Goal: Task Accomplishment & Management: Manage account settings

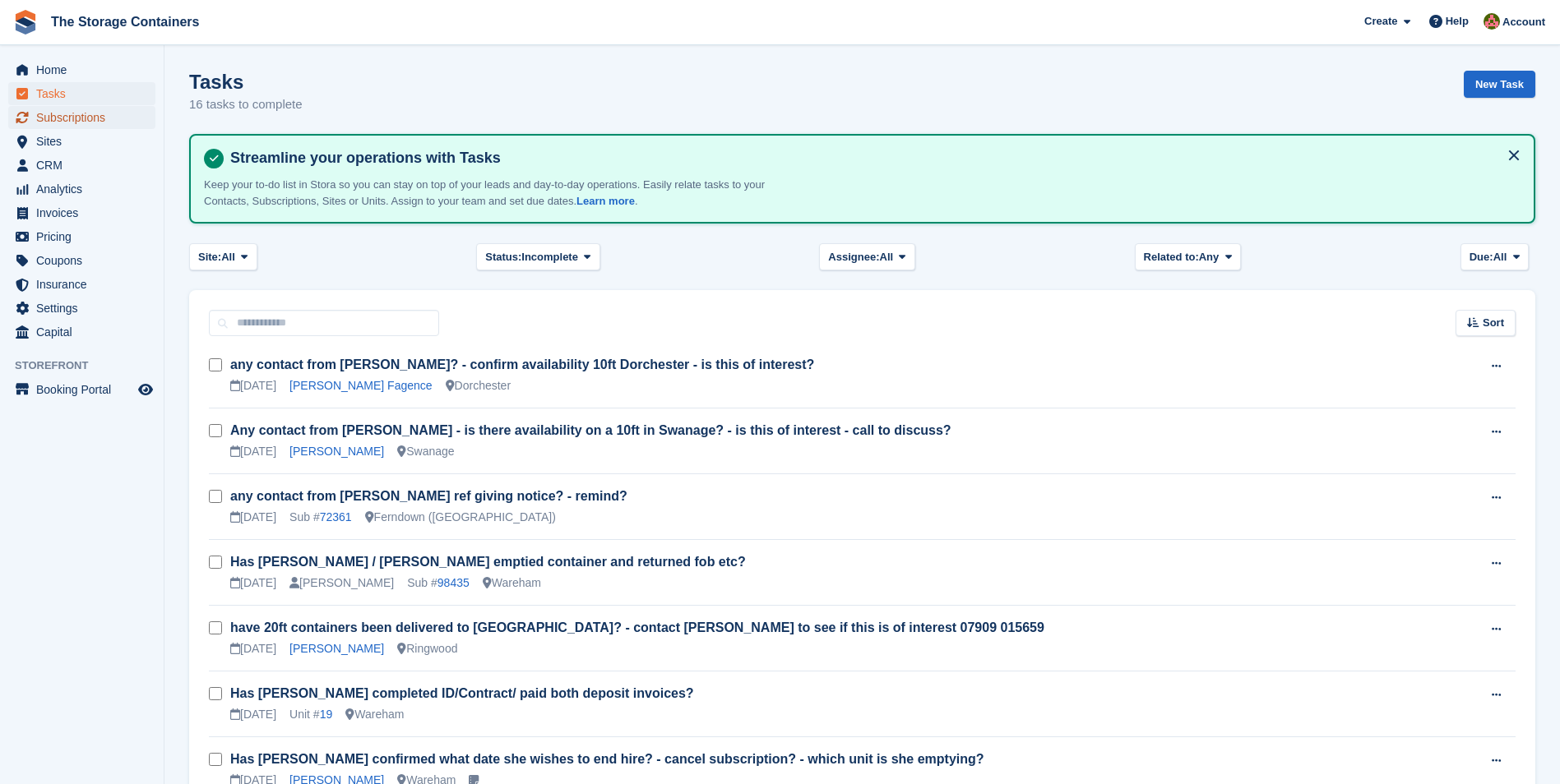
click at [112, 124] on span "Subscriptions" at bounding box center [86, 117] width 99 height 23
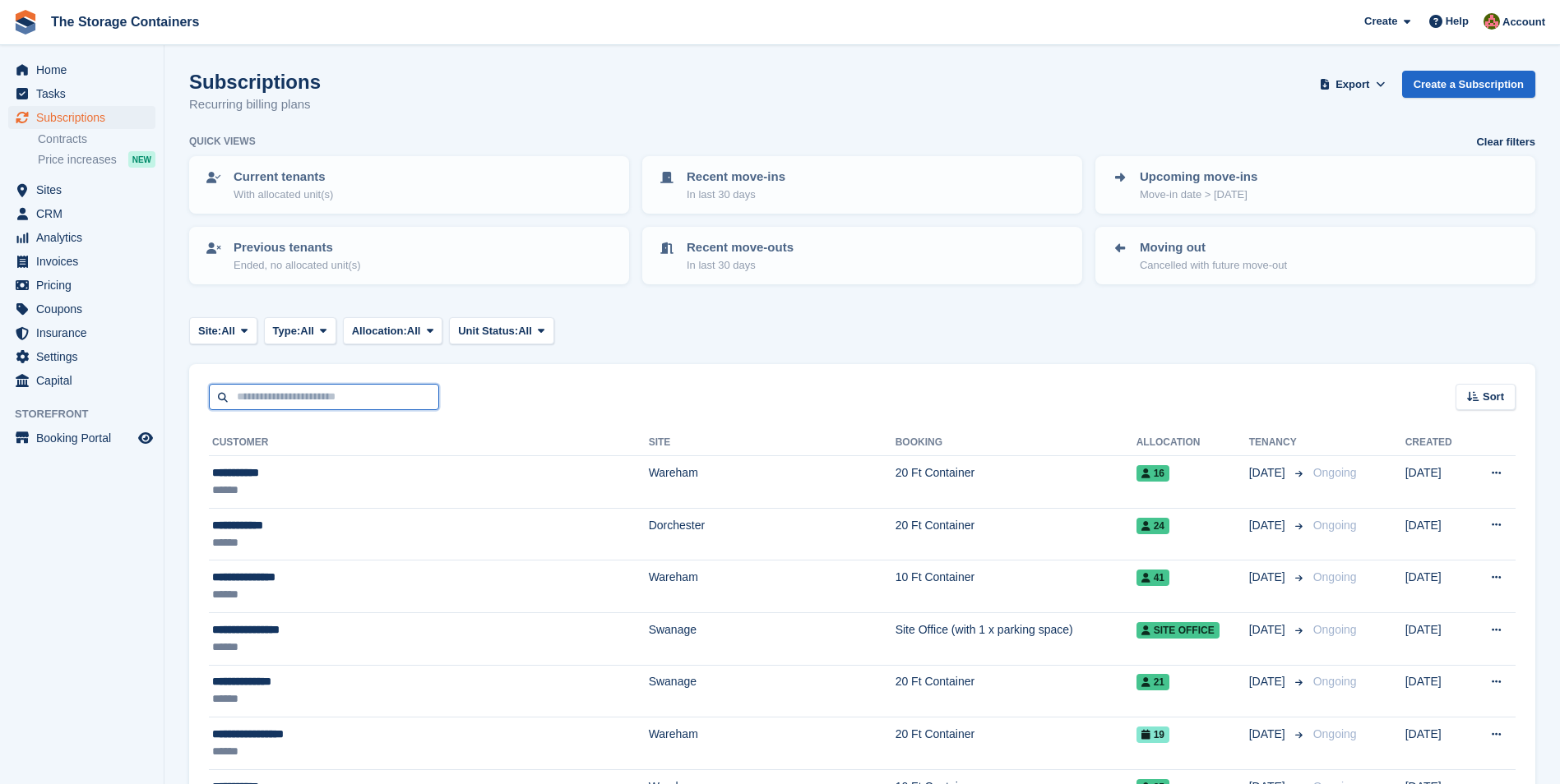
click at [299, 404] on input "text" at bounding box center [323, 397] width 230 height 27
type input "********"
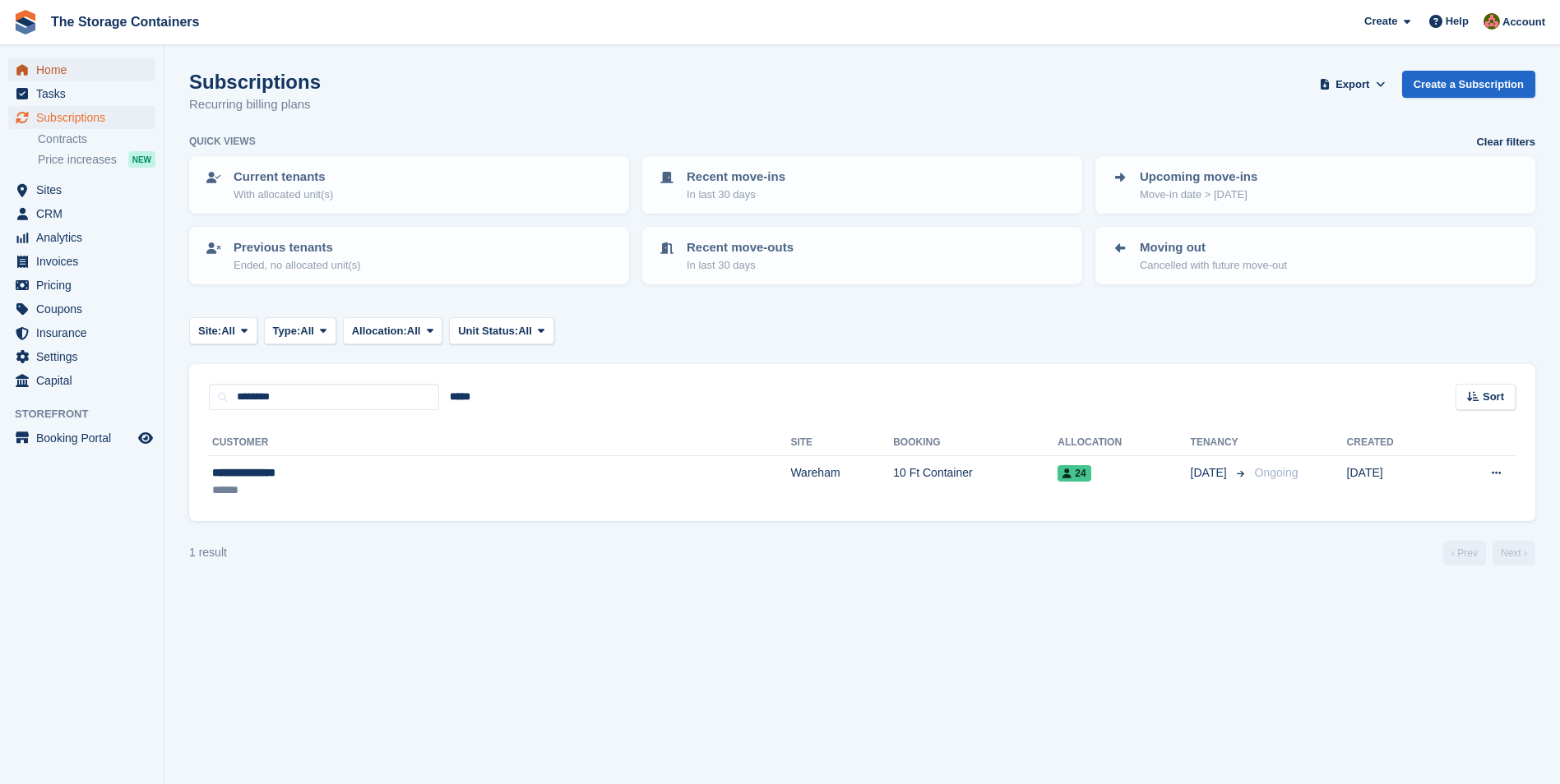
click at [55, 67] on span "Home" at bounding box center [86, 70] width 99 height 23
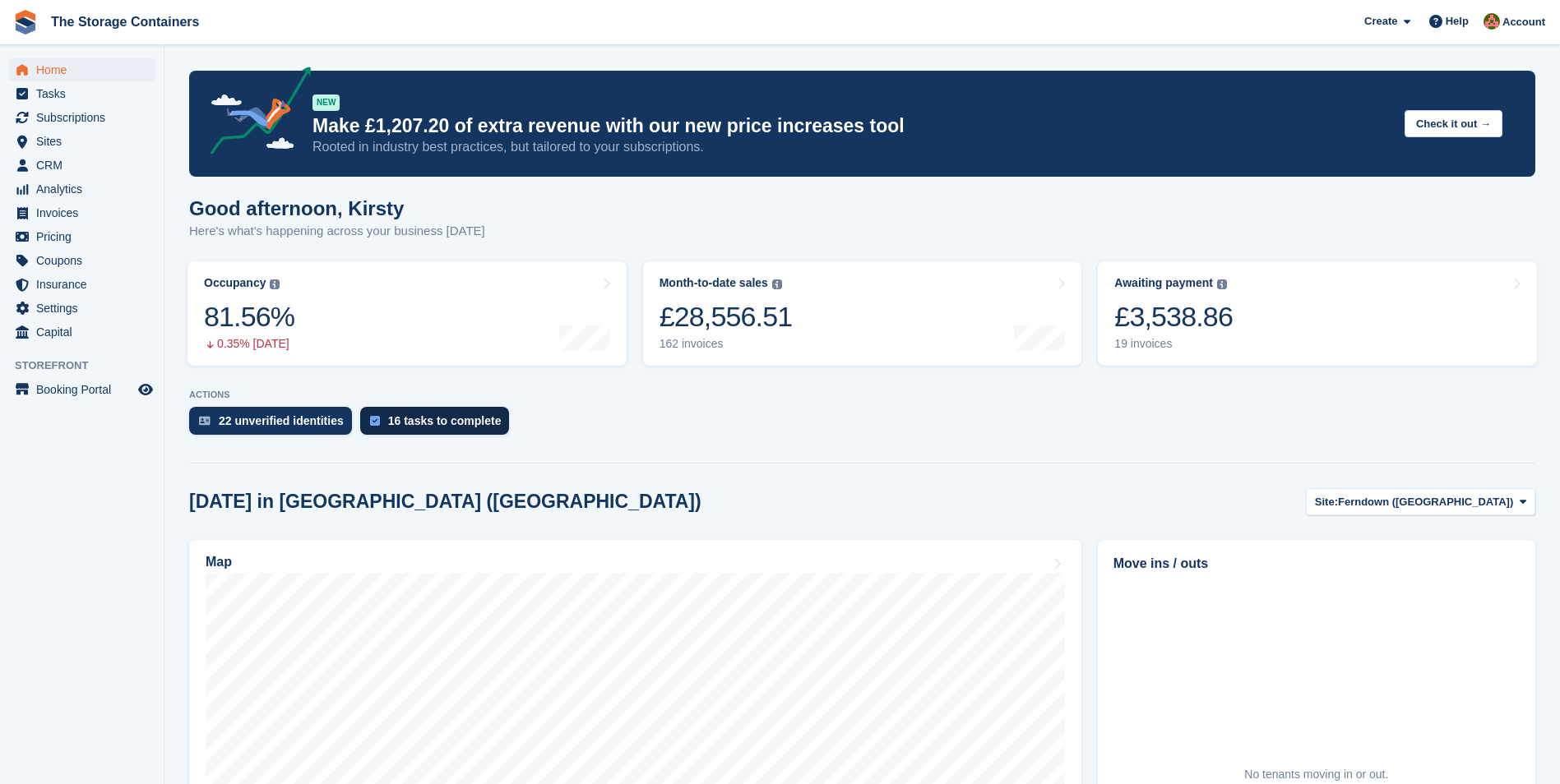
click at [434, 417] on div "16 tasks to complete" at bounding box center [445, 421] width 114 height 13
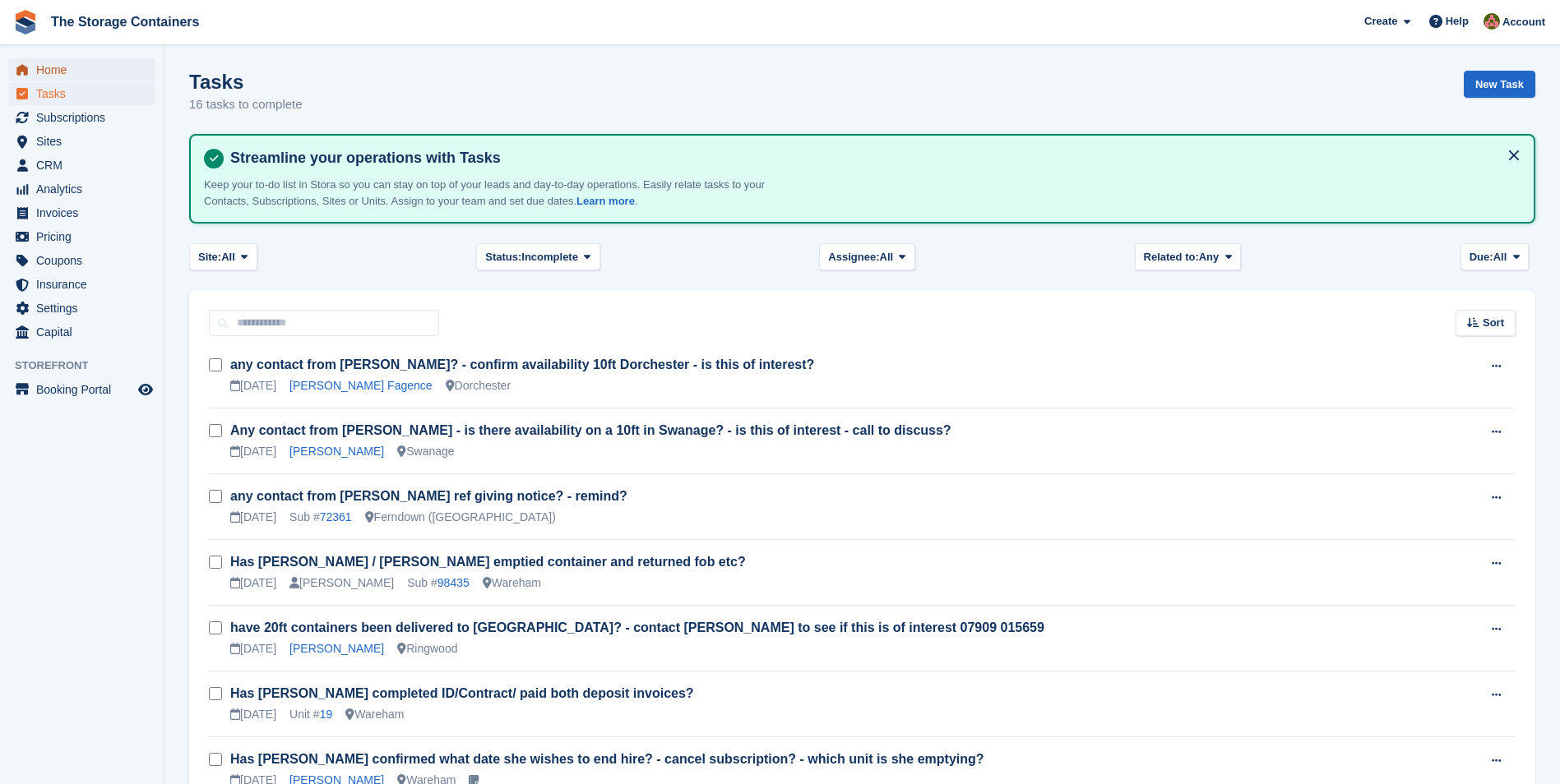
click at [98, 75] on span "Home" at bounding box center [86, 70] width 99 height 23
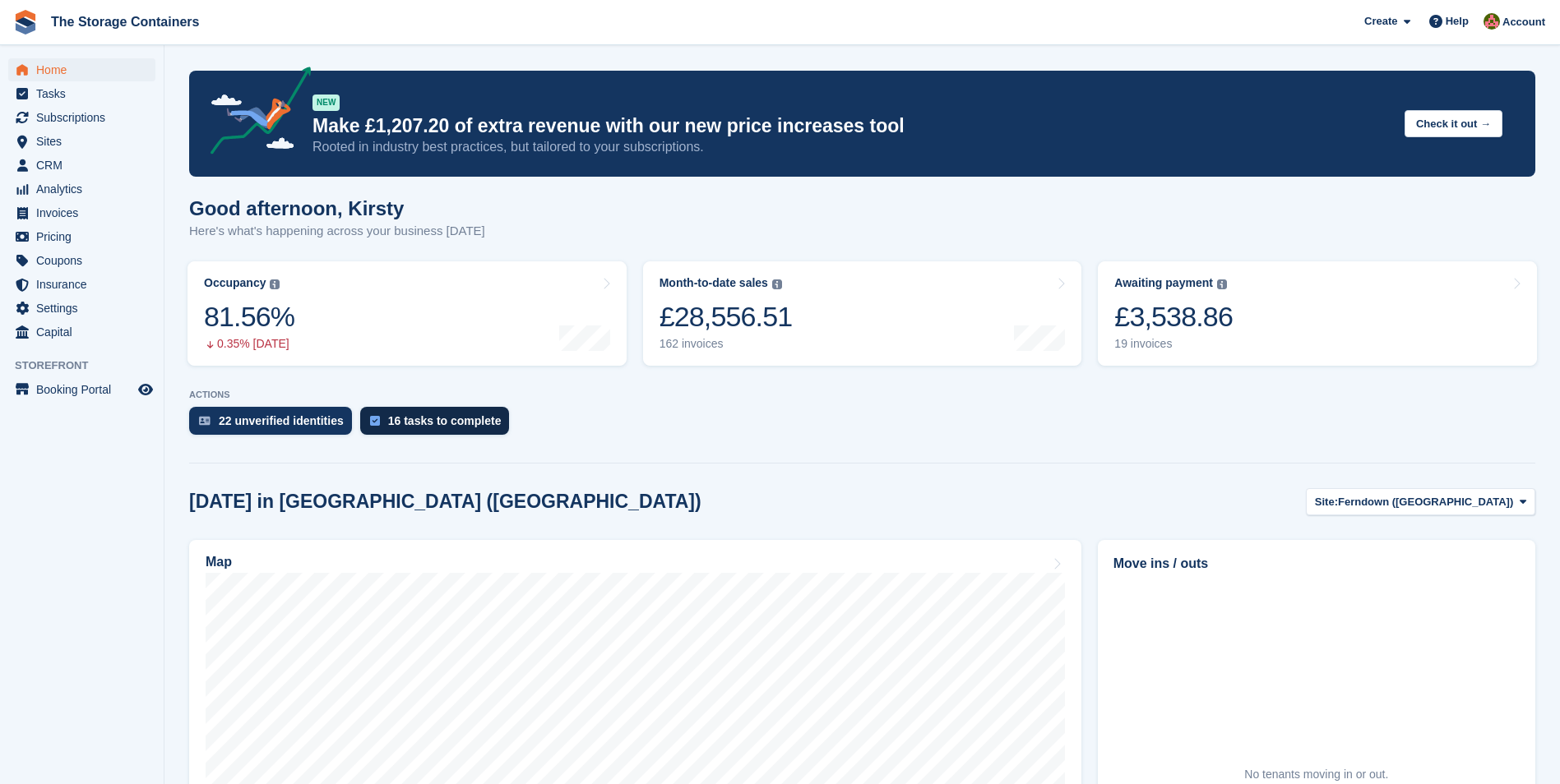
click at [397, 417] on div "16 tasks to complete" at bounding box center [445, 421] width 114 height 13
